Goal: Task Accomplishment & Management: Use online tool/utility

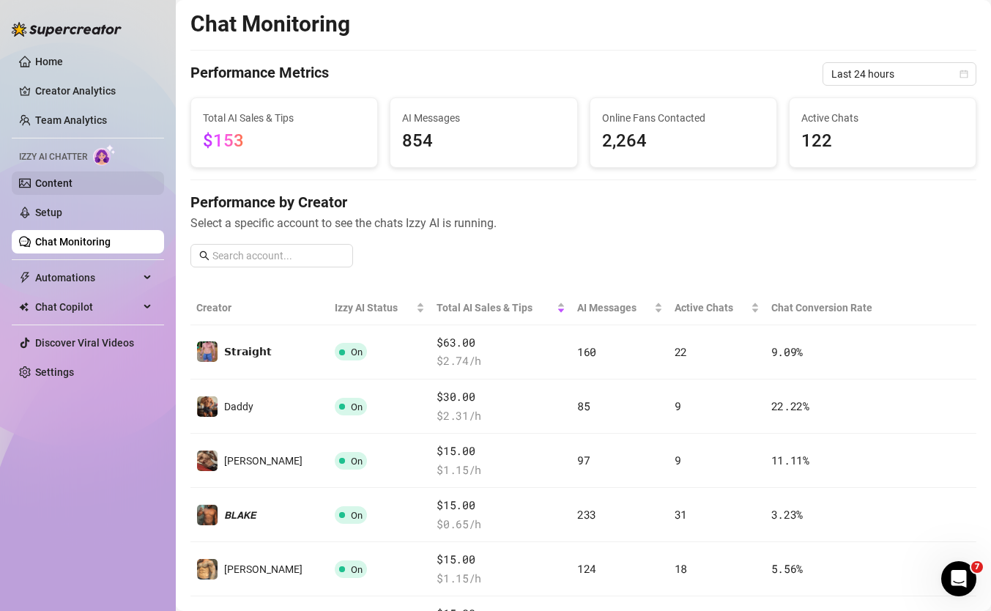
click at [59, 189] on link "Content" at bounding box center [53, 183] width 37 height 12
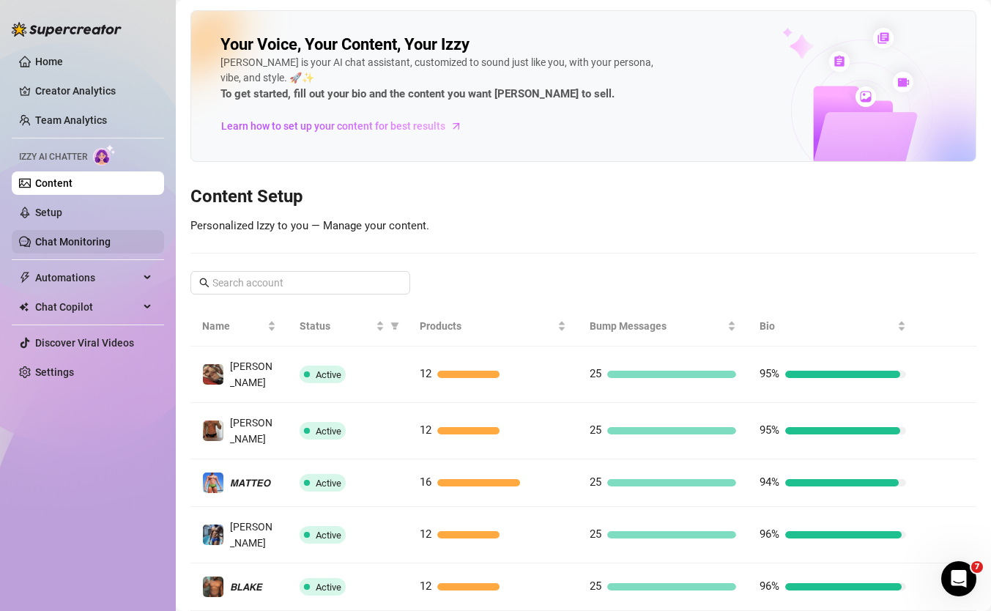
click at [70, 248] on link "Chat Monitoring" at bounding box center [72, 242] width 75 height 12
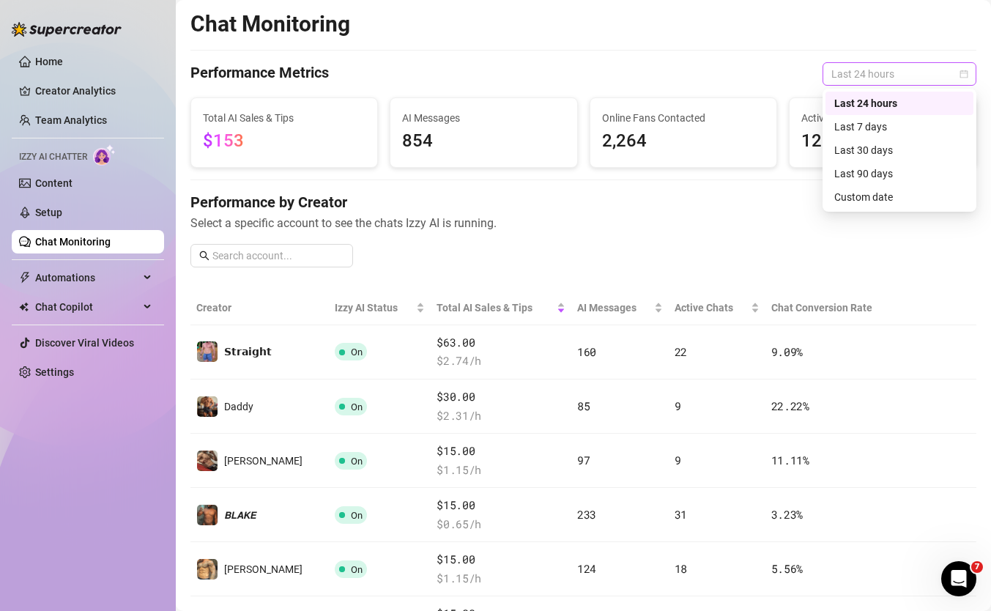
click at [841, 78] on span "Last 24 hours" at bounding box center [899, 74] width 136 height 22
click at [856, 127] on div "Last 7 days" at bounding box center [899, 127] width 130 height 16
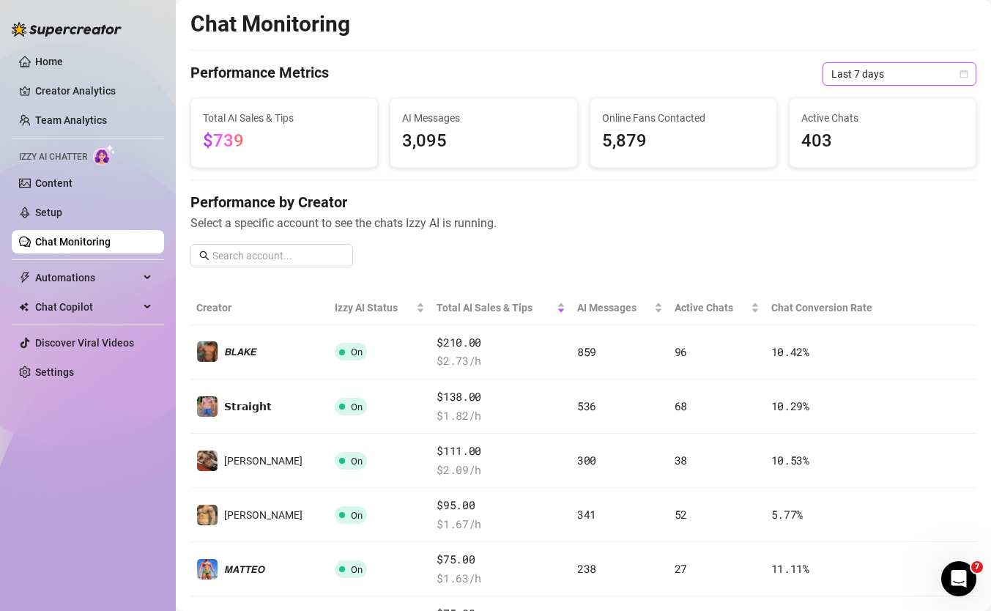
click at [853, 77] on span "Last 7 days" at bounding box center [899, 74] width 136 height 22
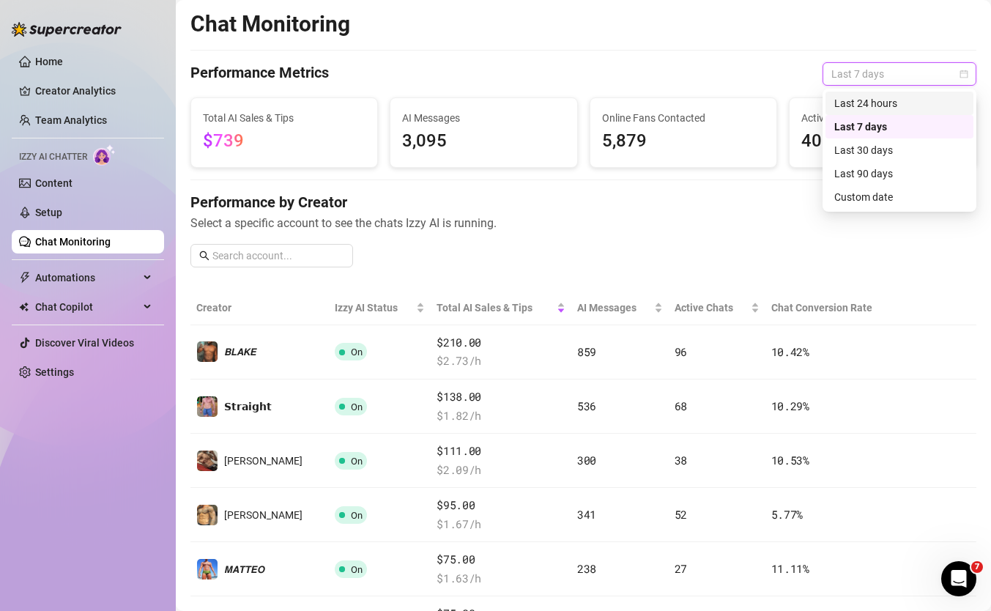
click at [859, 100] on div "Last 24 hours" at bounding box center [899, 103] width 130 height 16
